Goal: Navigation & Orientation: Go to known website

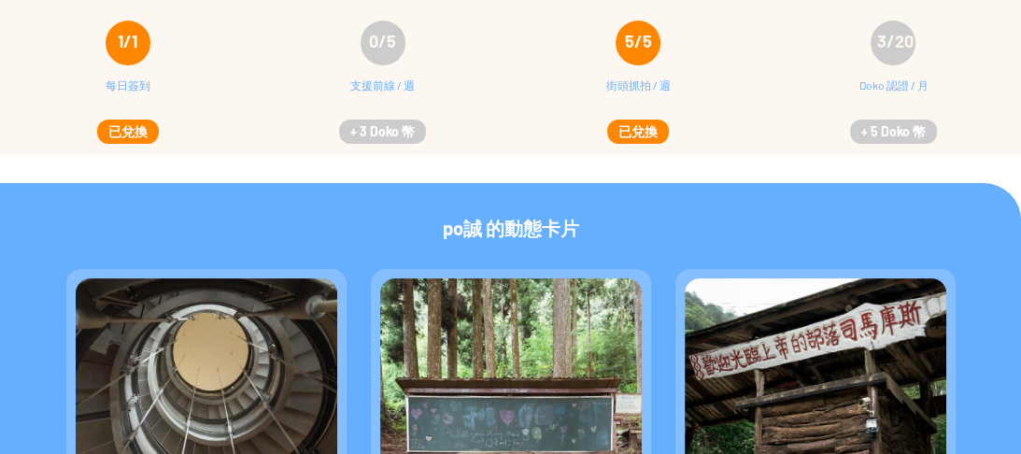
scroll to position [636, 0]
